Goal: Transaction & Acquisition: Purchase product/service

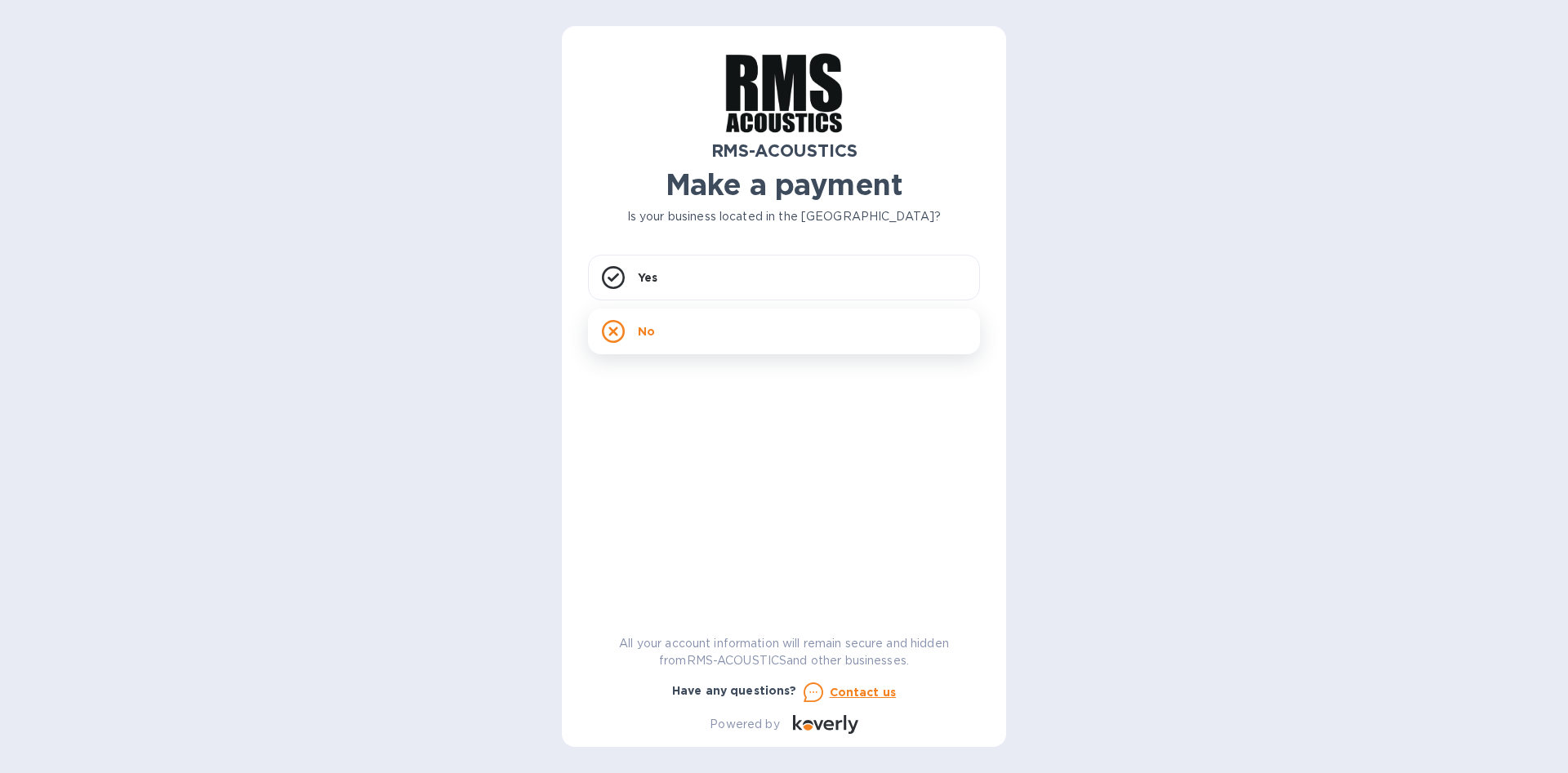
click at [715, 334] on div "No" at bounding box center [784, 331] width 392 height 46
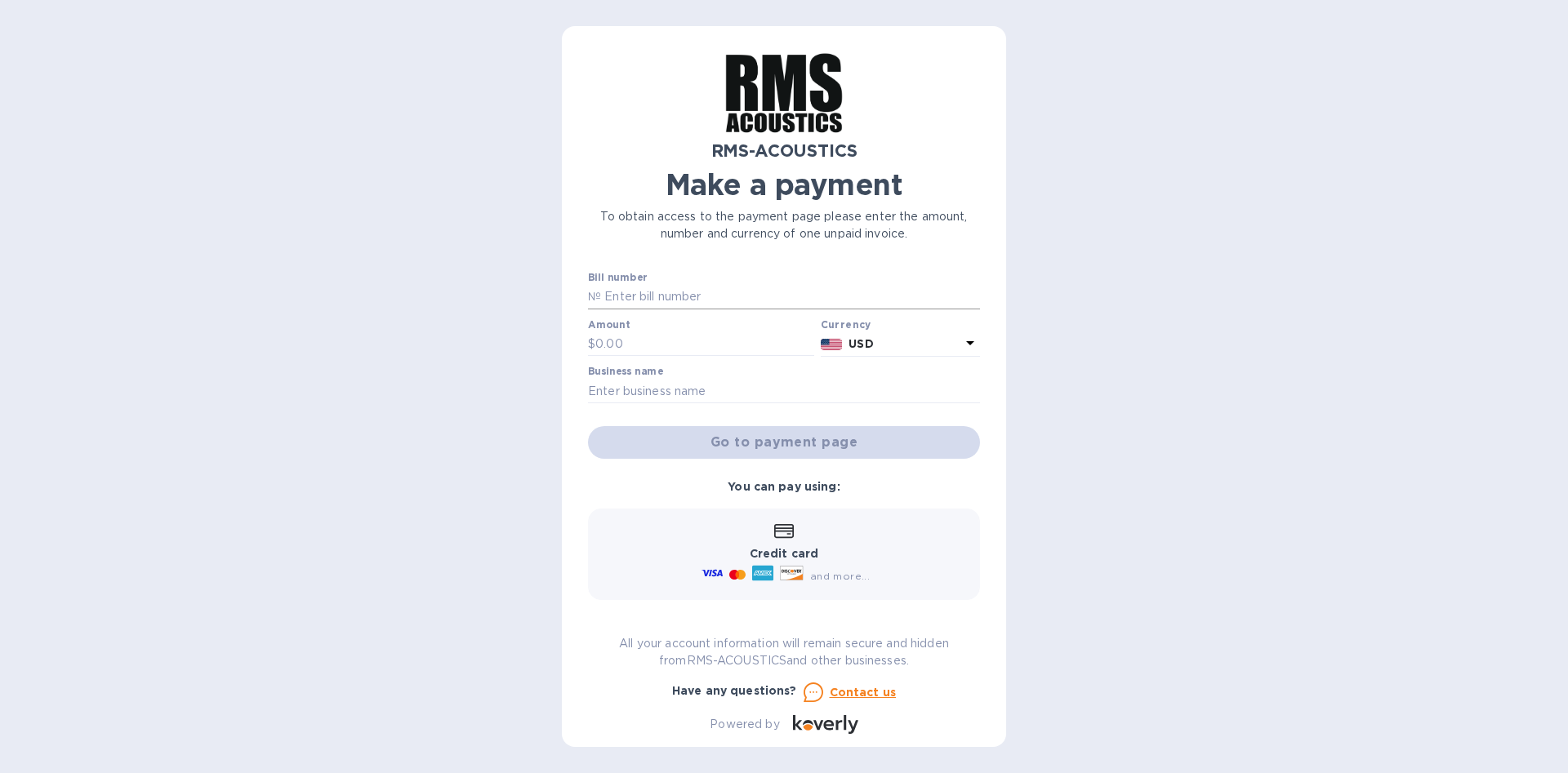
click at [710, 299] on input "text" at bounding box center [790, 297] width 379 height 24
type input "12345"
click at [658, 342] on input "text" at bounding box center [705, 344] width 219 height 24
type input "100.00"
click at [633, 384] on input "text" at bounding box center [784, 390] width 392 height 24
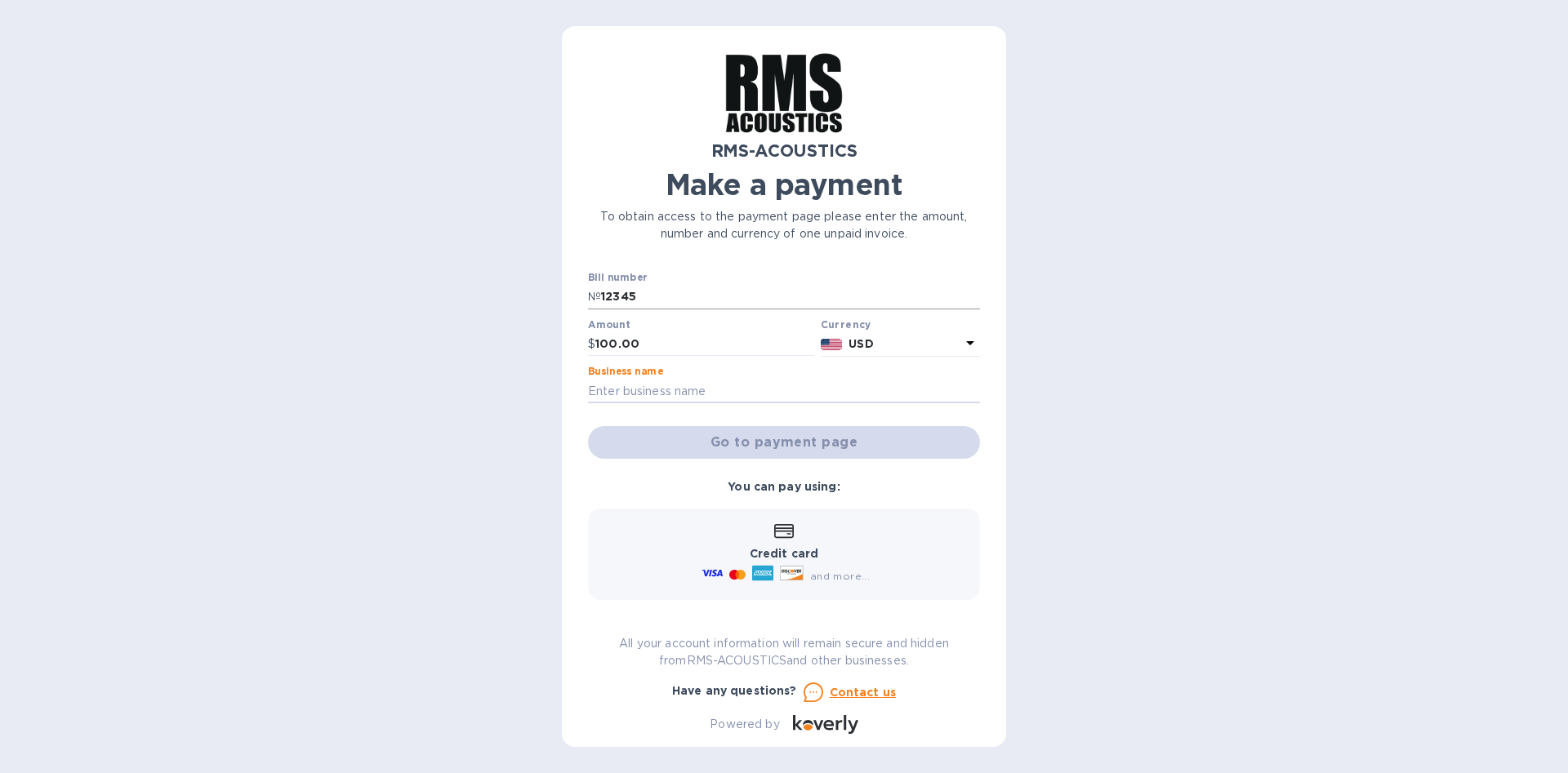
click at [622, 298] on input "12345" at bounding box center [790, 297] width 379 height 24
drag, startPoint x: 602, startPoint y: 295, endPoint x: 637, endPoint y: 292, distance: 35.1
click at [637, 292] on input "12345" at bounding box center [790, 297] width 379 height 24
click at [641, 295] on input "12345" at bounding box center [790, 297] width 379 height 24
click at [719, 386] on input "text" at bounding box center [784, 390] width 392 height 24
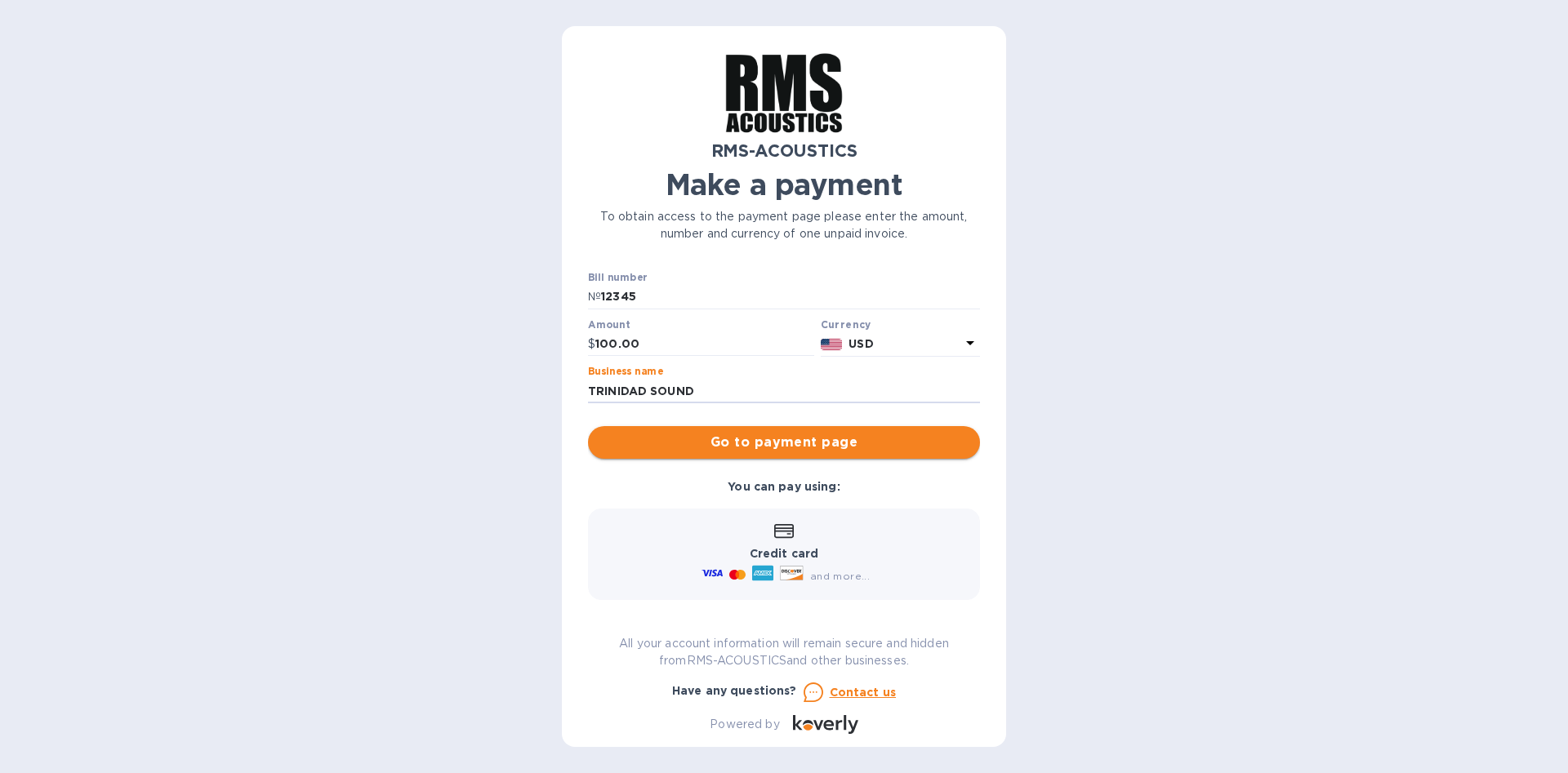
type input "TRINIDAD SOUND"
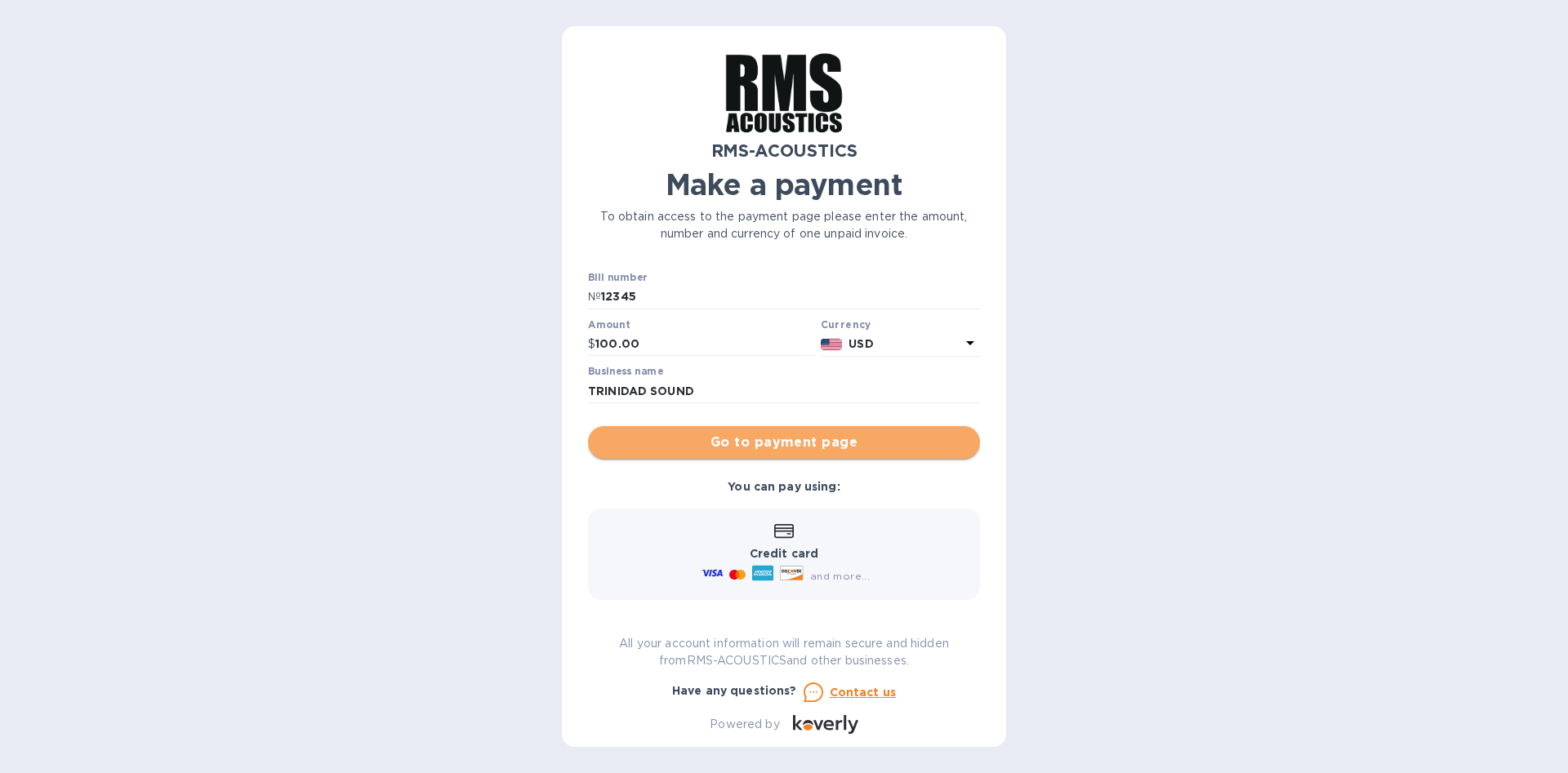
click at [831, 447] on span "Go to payment page" at bounding box center [783, 442] width 366 height 19
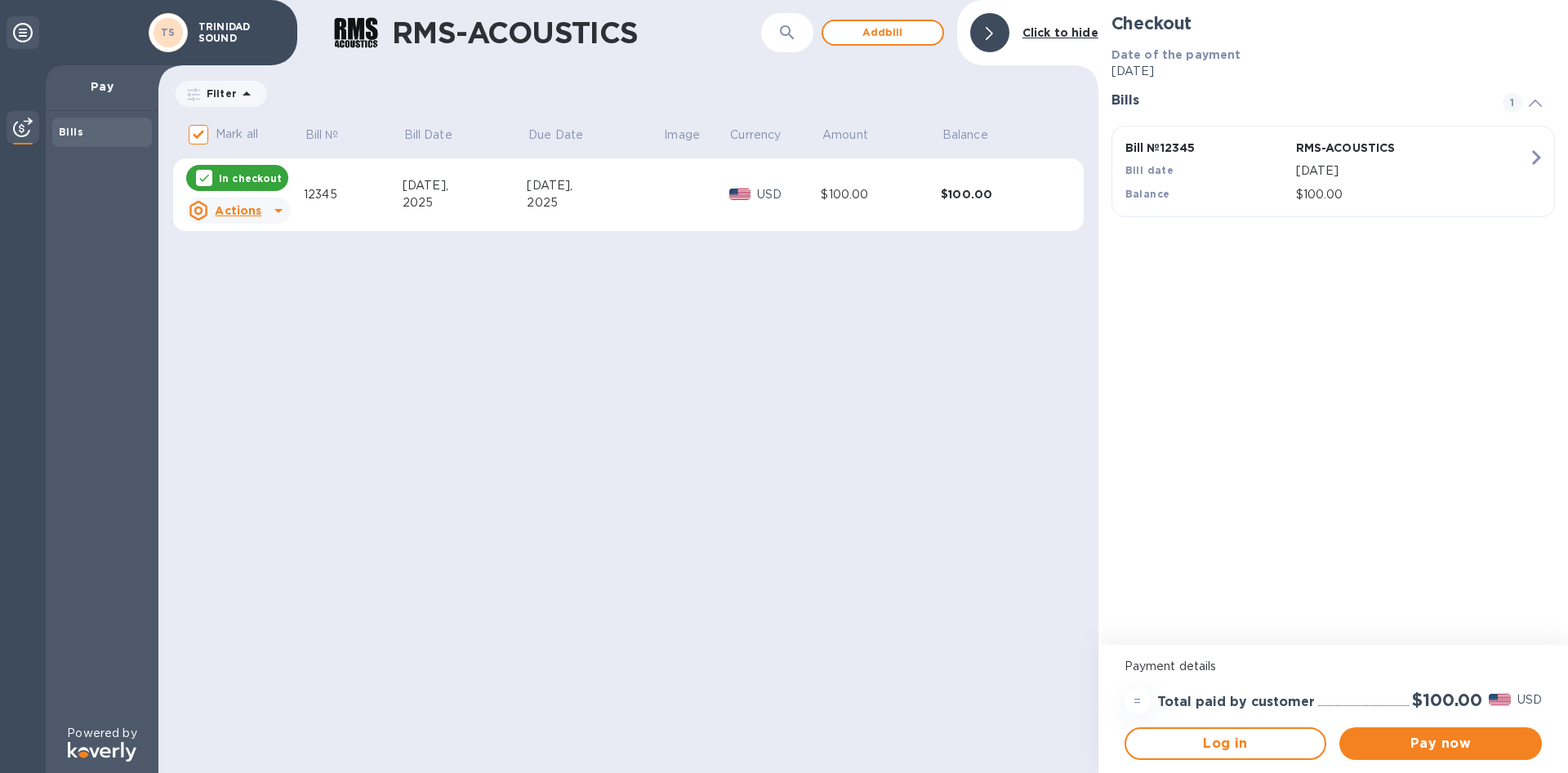
click at [260, 208] on u "Actions" at bounding box center [238, 210] width 46 height 13
click at [472, 296] on div at bounding box center [784, 386] width 1568 height 773
click at [1431, 744] on span "Pay now" at bounding box center [1440, 743] width 177 height 19
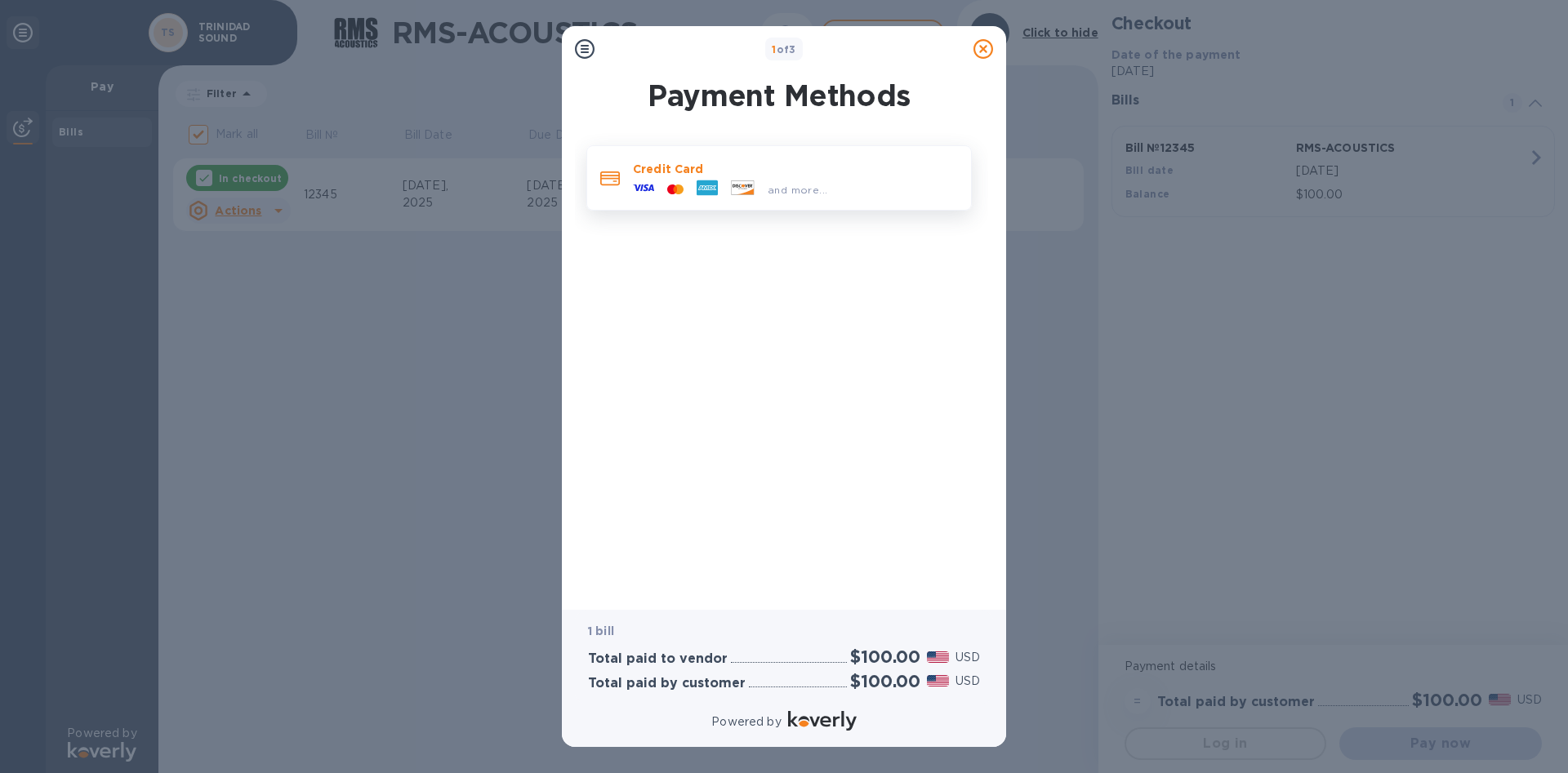
click at [799, 193] on span "and more..." at bounding box center [797, 189] width 60 height 12
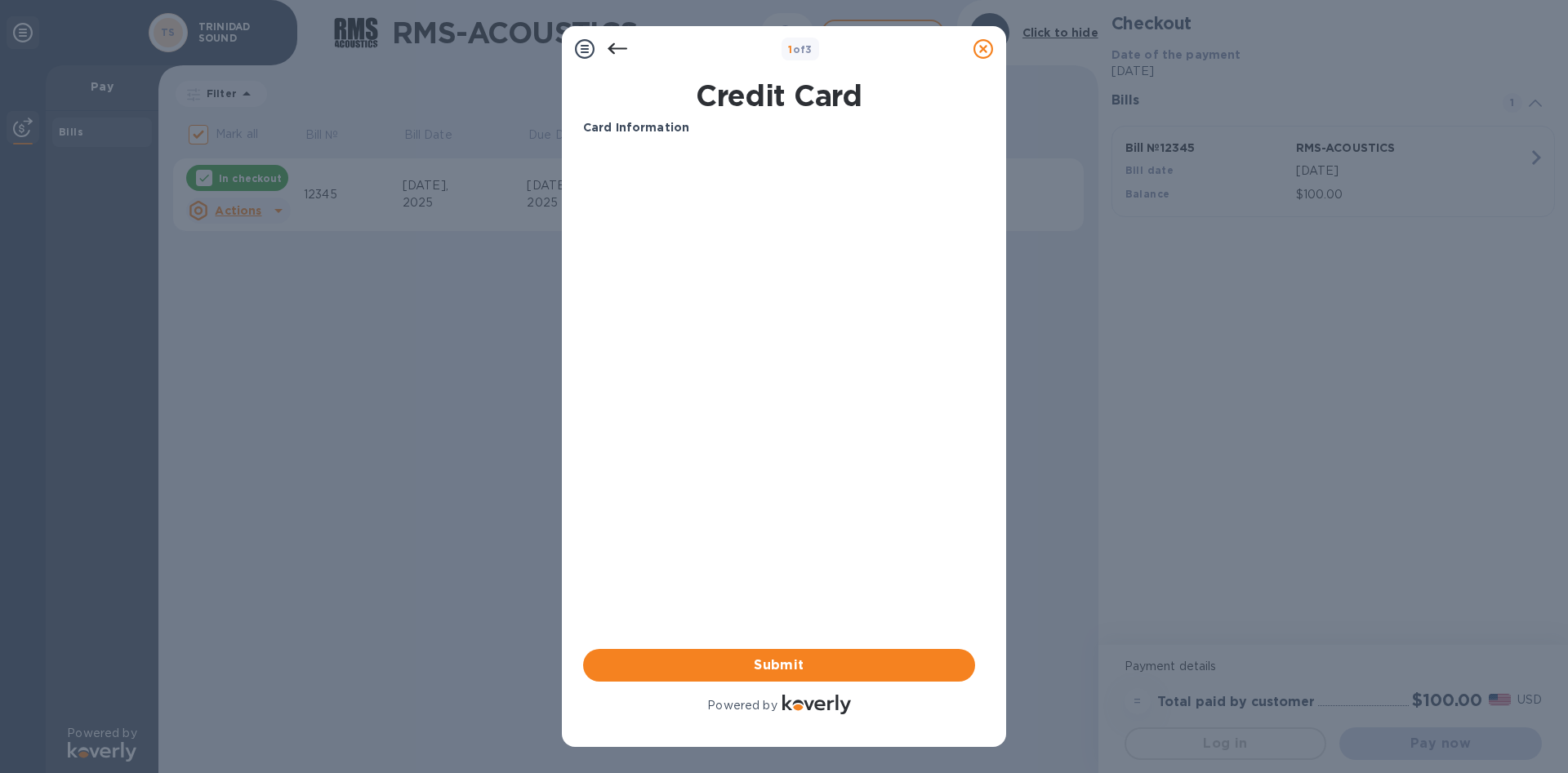
click at [619, 47] on icon at bounding box center [617, 49] width 19 height 19
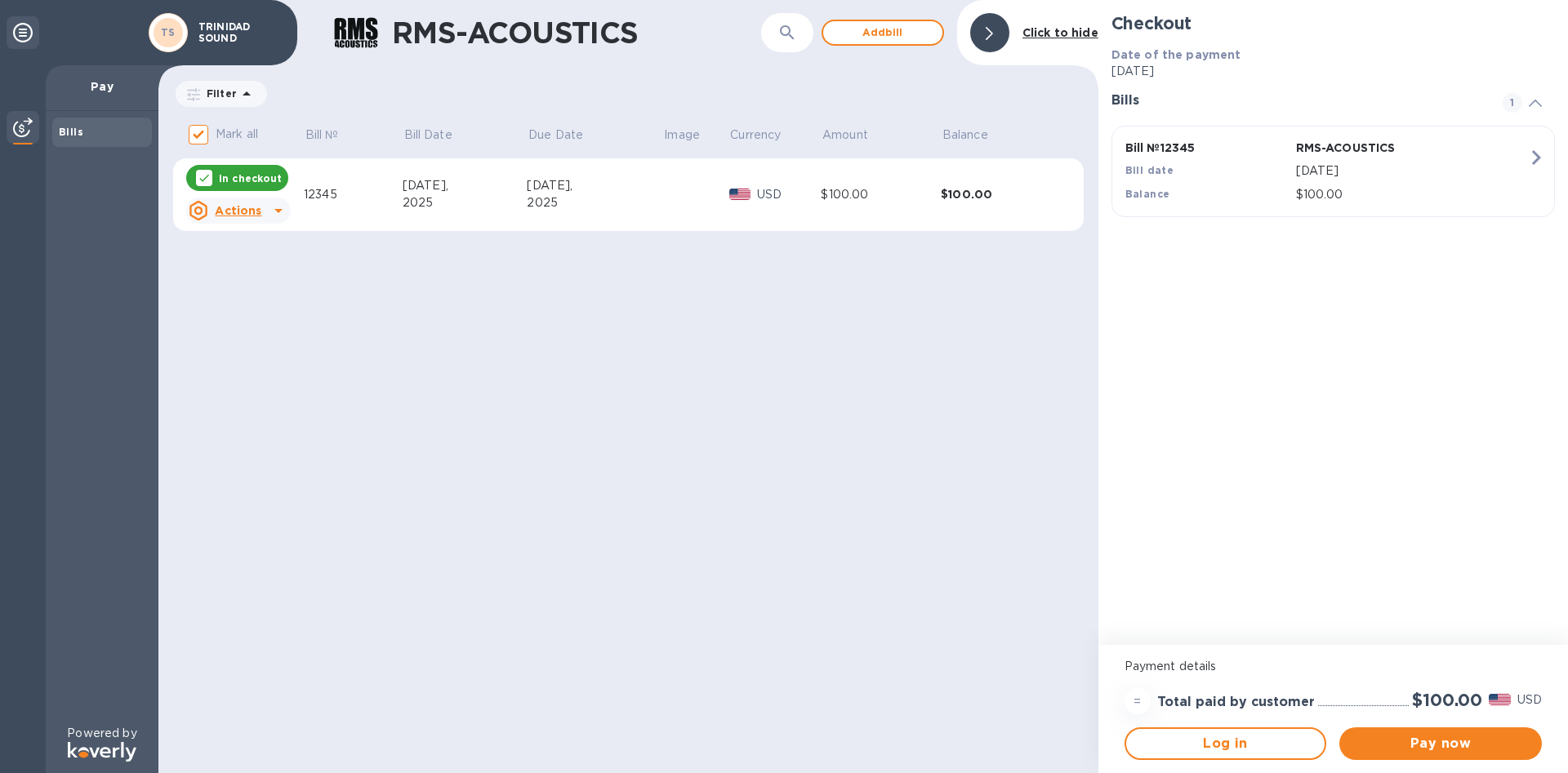
click at [275, 209] on icon at bounding box center [279, 210] width 19 height 19
click at [247, 312] on b "Delete" at bounding box center [252, 316] width 40 height 13
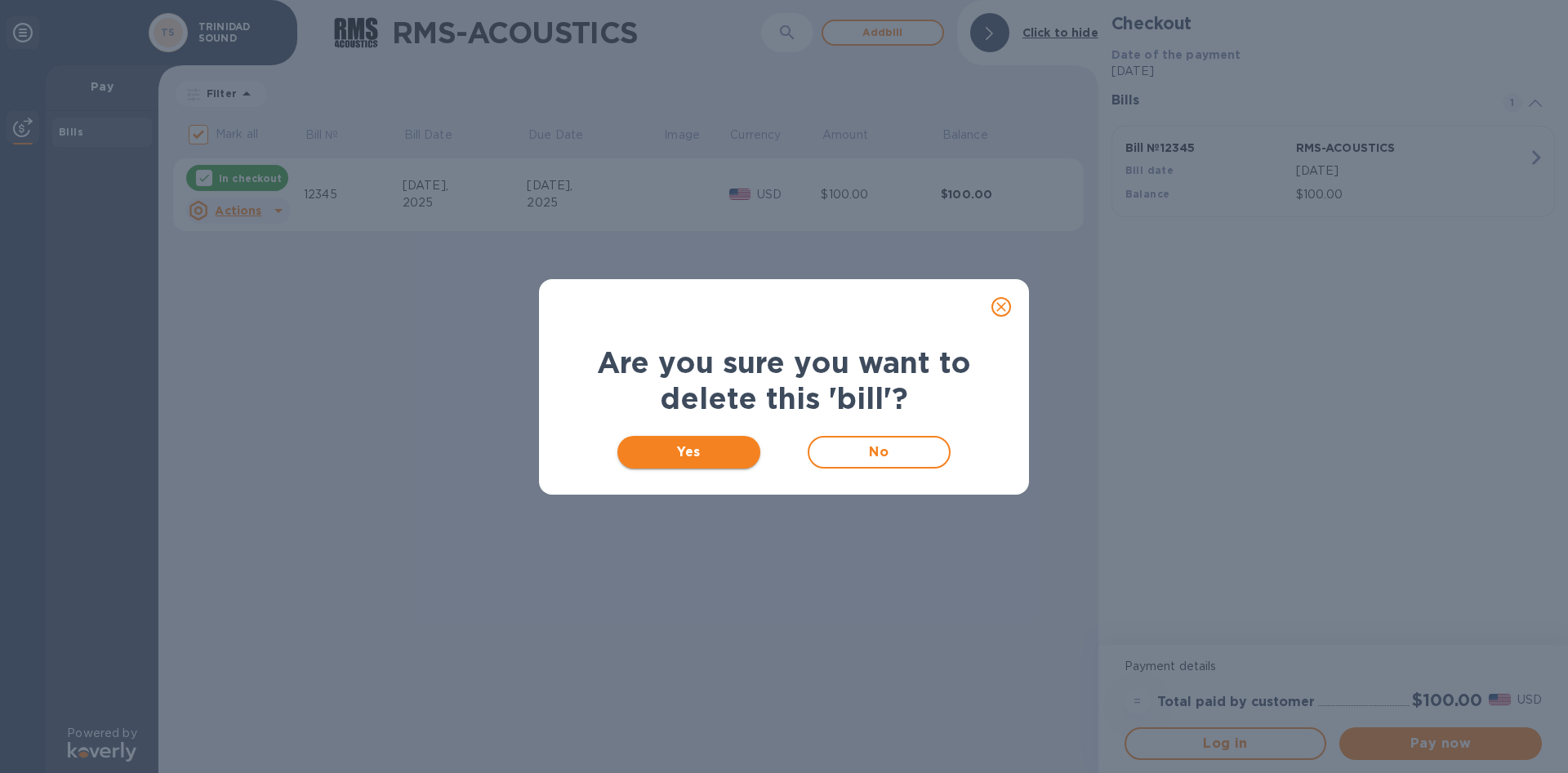
click at [691, 459] on span "Yes" at bounding box center [689, 452] width 117 height 19
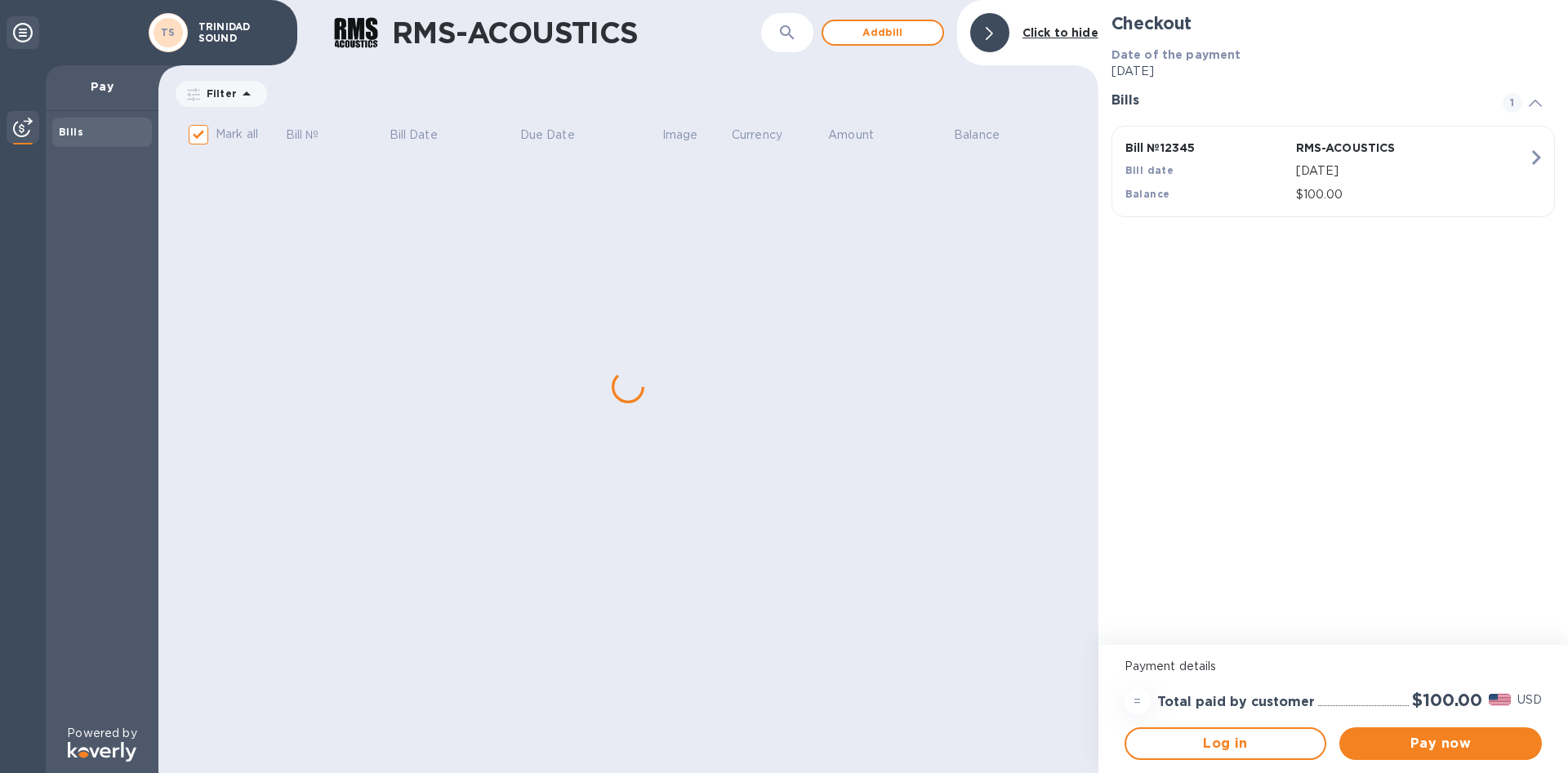
checkbox input "false"
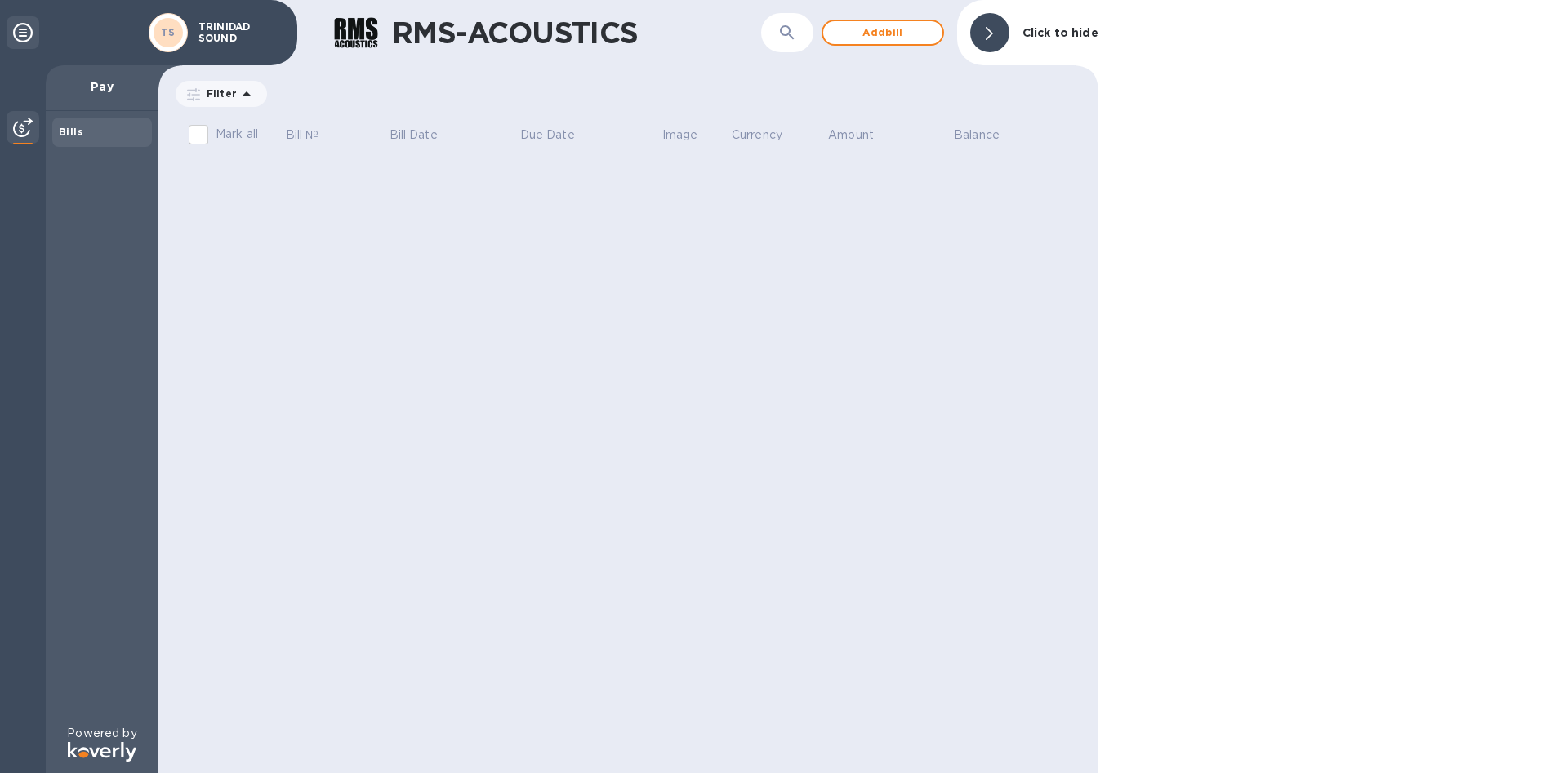
click at [807, 428] on div "RMS-ACOUSTICS ​ Add [PERSON_NAME] to hide Filter Amount Mark all Bill № Bill Da…" at bounding box center [628, 386] width 940 height 773
